Goal: Transaction & Acquisition: Purchase product/service

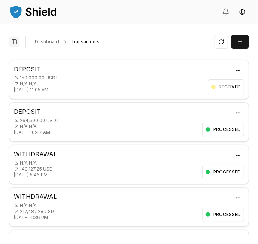
click at [14, 41] on button "Toggle Sidebar" at bounding box center [14, 42] width 10 height 10
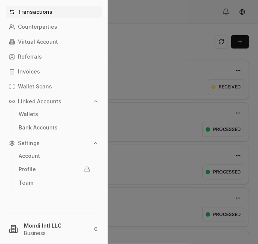
click at [168, 107] on div at bounding box center [129, 122] width 258 height 244
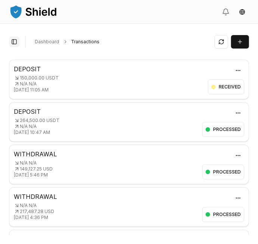
click at [15, 43] on button "Toggle Sidebar" at bounding box center [14, 42] width 10 height 10
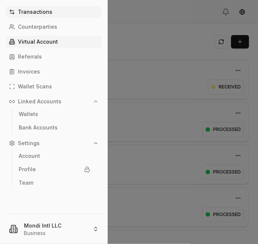
click at [44, 41] on p "Virtual Account" at bounding box center [38, 41] width 40 height 5
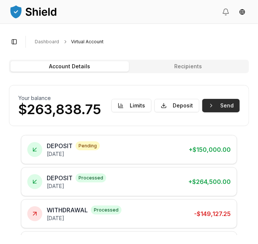
click at [224, 103] on button "Send" at bounding box center [220, 105] width 37 height 13
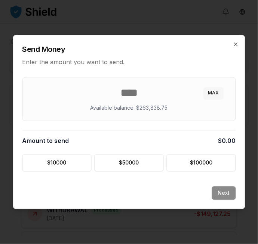
click at [216, 92] on button "MAX" at bounding box center [214, 93] width 20 height 12
type input "*********"
click at [225, 190] on button "Next" at bounding box center [224, 193] width 24 height 13
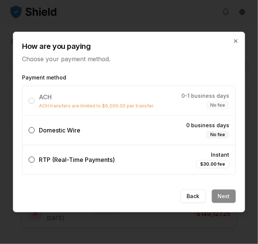
click at [116, 131] on label "Domestic Wire 0 business days No fee" at bounding box center [129, 130] width 213 height 29
click at [35, 131] on button "Domestic Wire 0 business days No fee" at bounding box center [32, 130] width 6 height 6
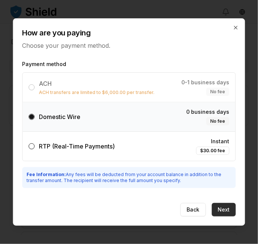
click at [229, 207] on button "Next" at bounding box center [224, 209] width 24 height 13
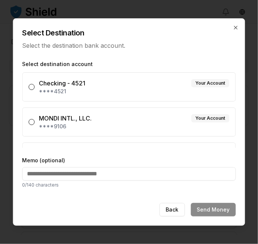
click at [159, 118] on div "MONDI INTL., LLC. Your Account" at bounding box center [134, 118] width 190 height 9
click at [35, 119] on button "MONDI INTL., LLC. Your Account ****9106" at bounding box center [32, 122] width 6 height 6
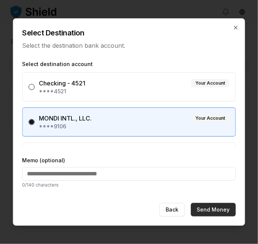
click at [222, 207] on button "Send Money" at bounding box center [213, 209] width 45 height 13
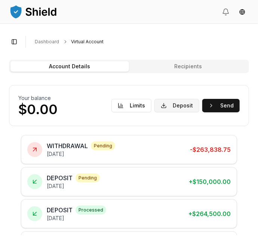
click at [184, 103] on button "Deposit" at bounding box center [176, 105] width 45 height 13
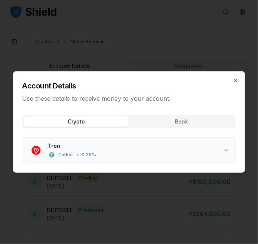
click at [226, 149] on icon "button" at bounding box center [226, 151] width 6 height 6
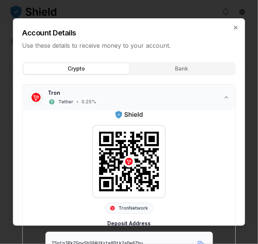
scroll to position [16, 0]
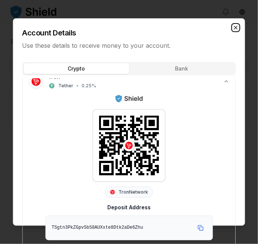
click at [235, 26] on icon "button" at bounding box center [236, 28] width 6 height 6
